Goal: Task Accomplishment & Management: Manage account settings

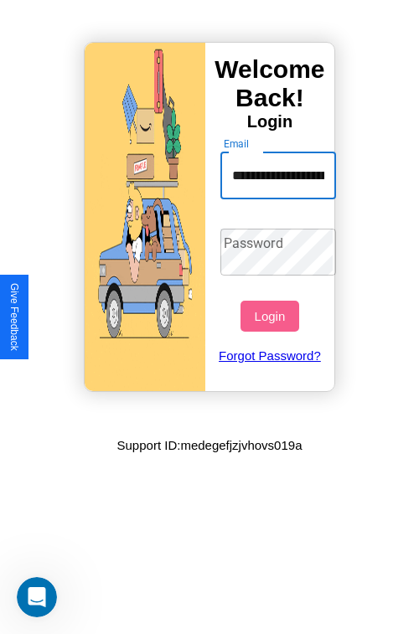
scroll to position [0, 83]
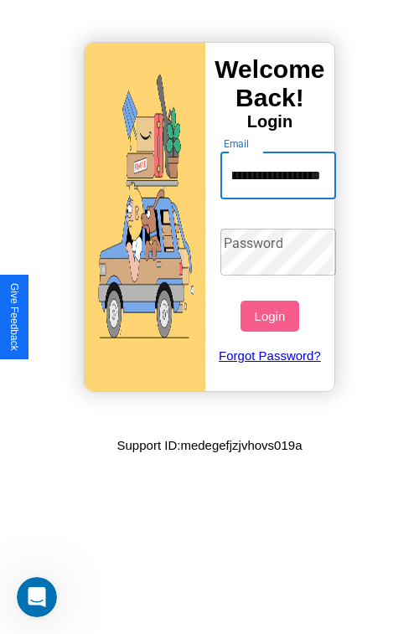
type input "**********"
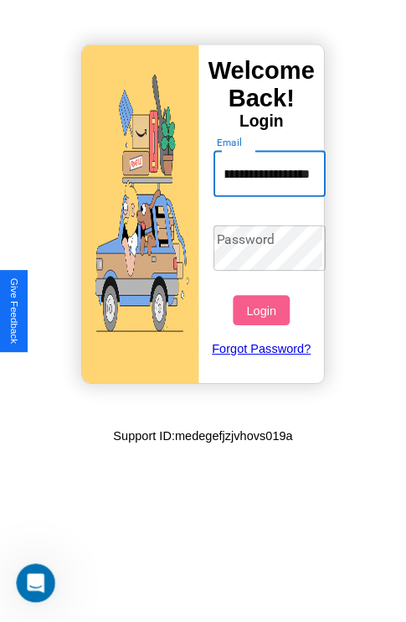
scroll to position [0, 0]
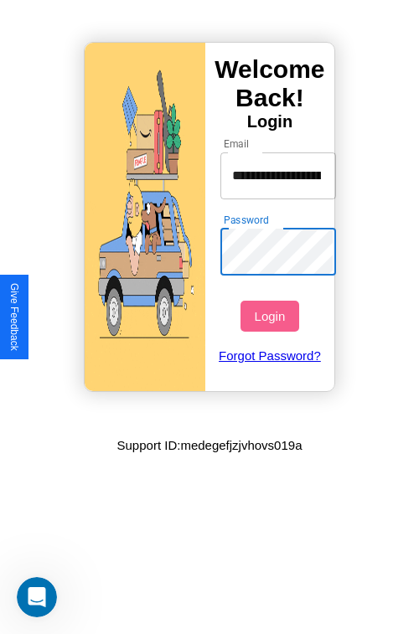
click at [271, 316] on button "Login" at bounding box center [269, 316] width 58 height 31
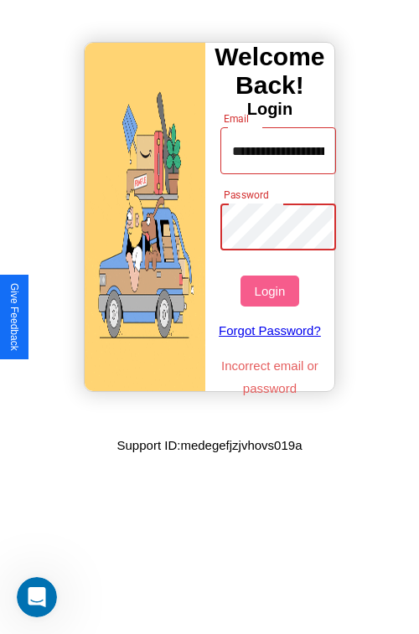
click at [271, 291] on button "Login" at bounding box center [269, 291] width 58 height 31
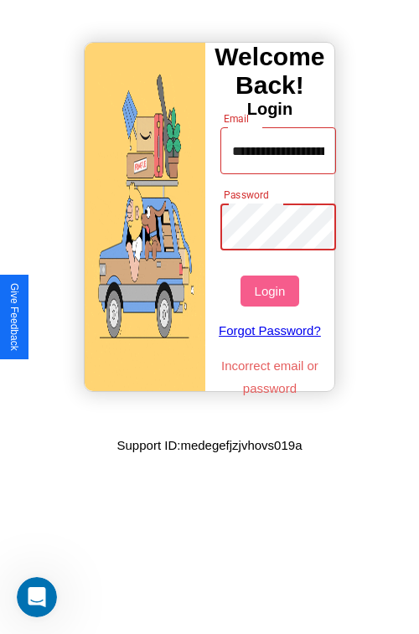
click at [271, 291] on button "Login" at bounding box center [269, 291] width 58 height 31
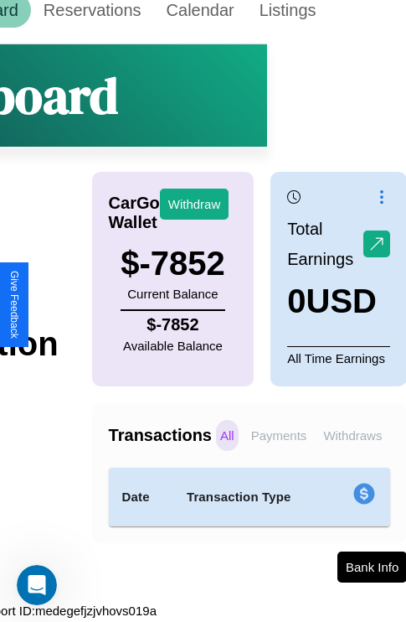
scroll to position [23, 140]
